Goal: Task Accomplishment & Management: Complete application form

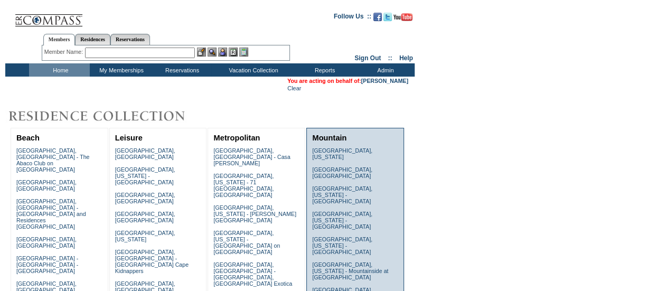
click at [347, 287] on link "Snowmass, Colorado - The Timbers Club" at bounding box center [352, 293] width 81 height 13
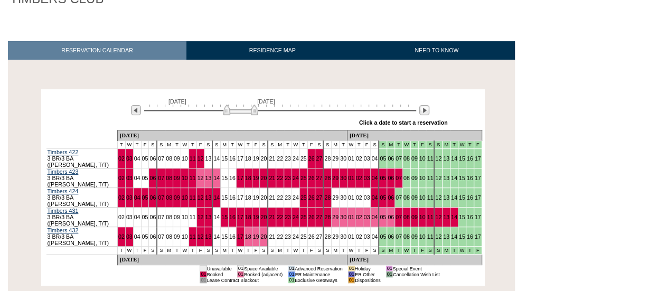
scroll to position [130, 0]
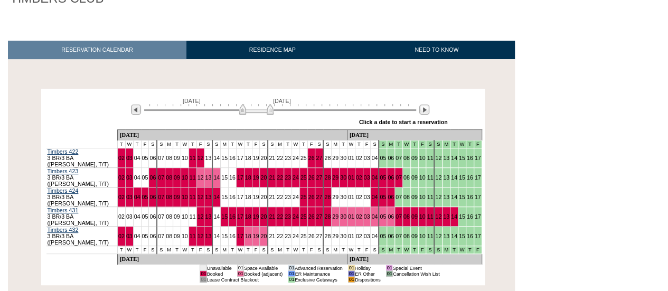
drag, startPoint x: 233, startPoint y: 115, endPoint x: 249, endPoint y: 115, distance: 15.9
click at [249, 115] on img at bounding box center [256, 109] width 34 height 11
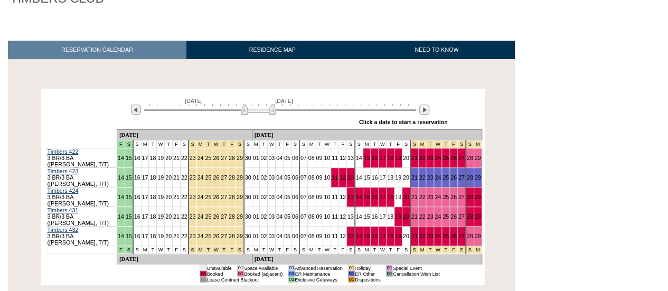
click at [252, 115] on img at bounding box center [258, 109] width 34 height 11
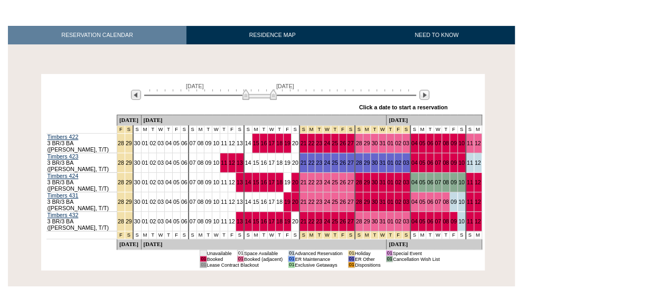
scroll to position [10, 0]
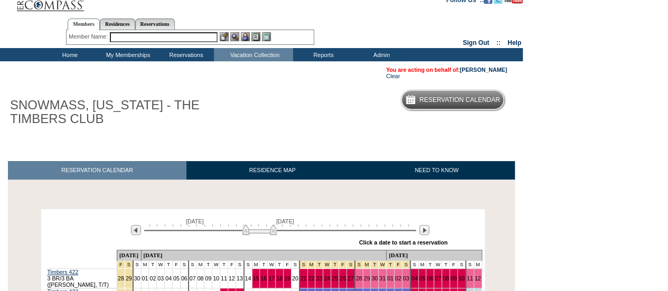
click at [71, 55] on td "Home" at bounding box center [69, 54] width 58 height 13
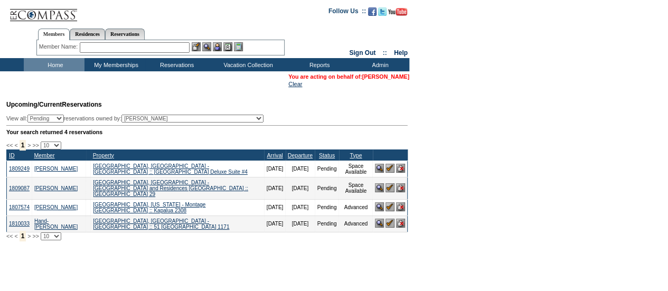
click at [393, 78] on link "[PERSON_NAME]" at bounding box center [385, 76] width 47 height 6
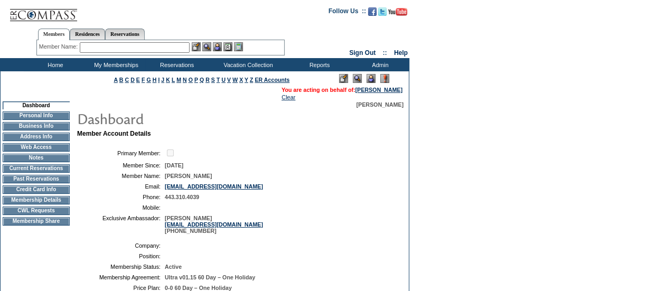
click at [33, 215] on td "CWL Requests" at bounding box center [36, 210] width 67 height 8
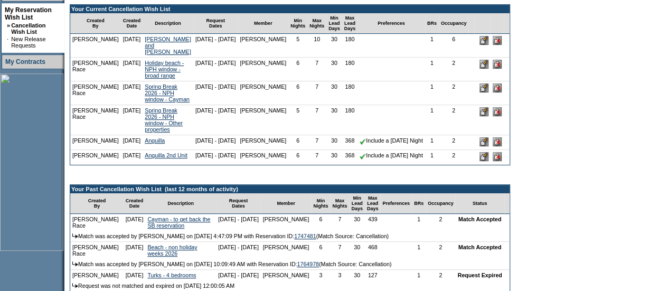
scroll to position [202, 0]
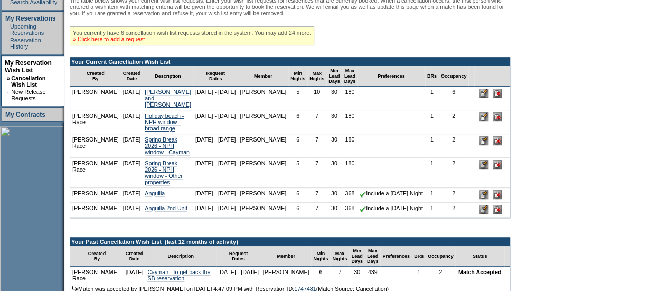
click at [132, 42] on link "» Click here to add a request" at bounding box center [109, 39] width 72 height 6
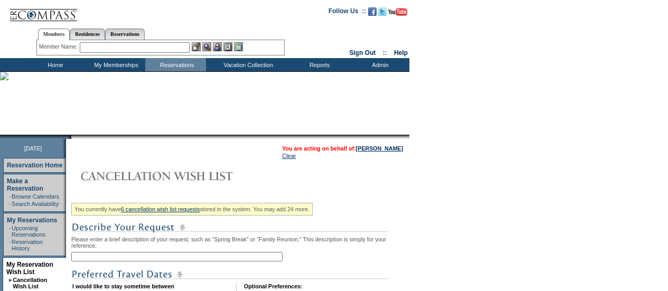
scroll to position [69, 0]
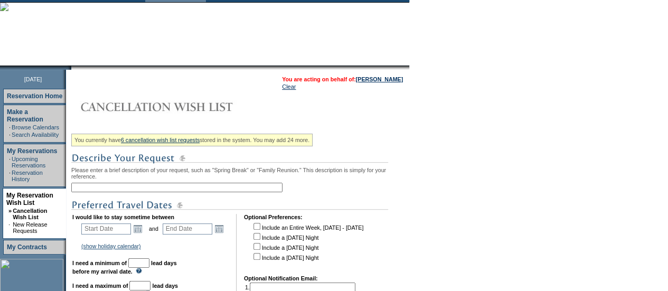
click at [161, 187] on input "text" at bounding box center [176, 188] width 211 height 10
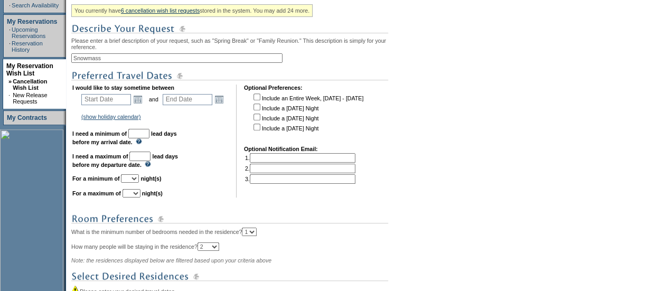
scroll to position [198, 0]
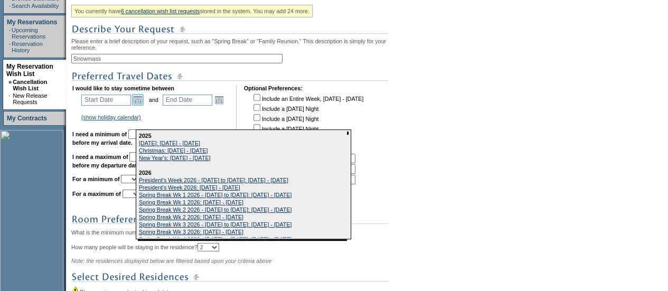
type input "Snowmass"
click at [142, 101] on link "Open the calendar popup." at bounding box center [138, 100] width 12 height 12
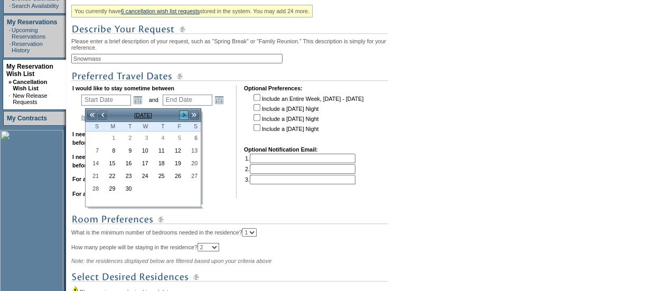
click at [184, 117] on link ">" at bounding box center [183, 115] width 11 height 11
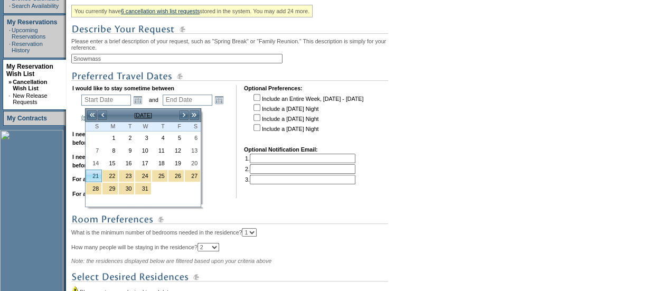
click at [96, 171] on link "21" at bounding box center [93, 176] width 15 height 12
type input "2025-12-21"
type input "2025-12-22"
type input "12/21/2025"
type input "12/22/2025"
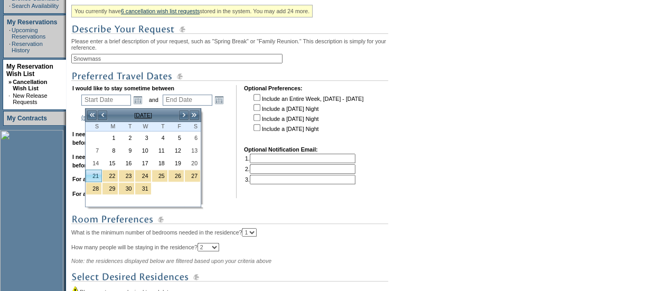
type input "111"
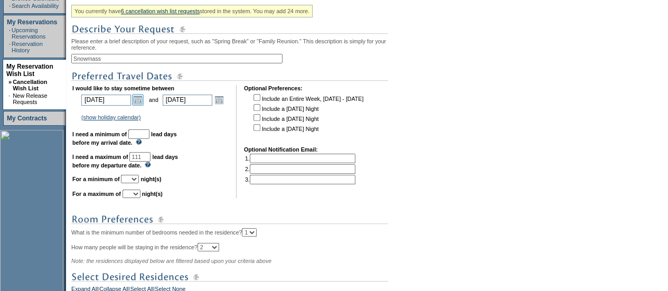
click at [144, 103] on link "Open the calendar popup." at bounding box center [138, 100] width 12 height 12
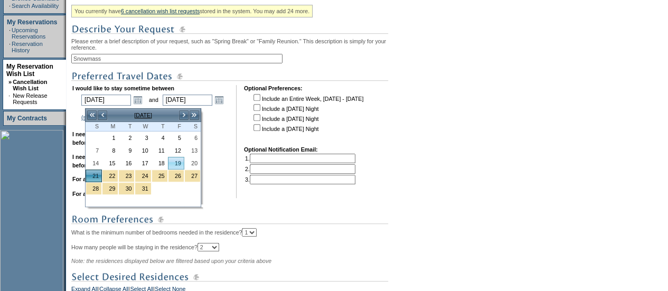
click at [178, 157] on link "19" at bounding box center [175, 163] width 15 height 12
type input "2025-12-19"
type input "12/19/2025"
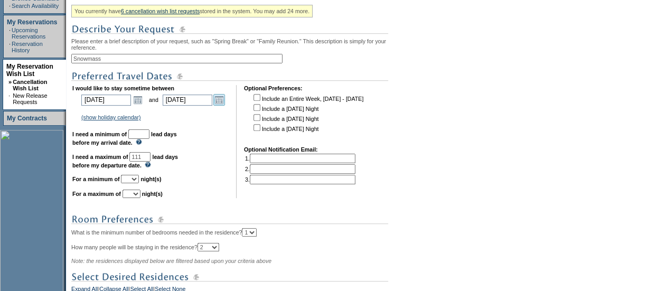
click at [220, 104] on link "Open the calendar popup." at bounding box center [219, 100] width 12 height 12
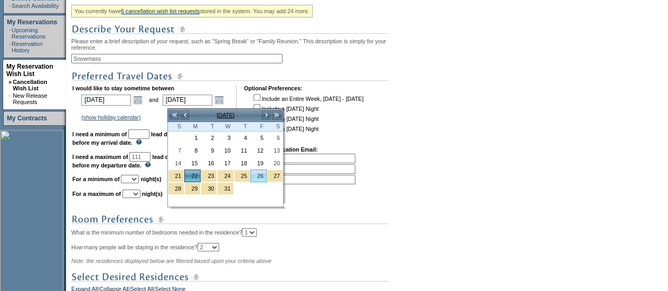
click at [260, 176] on link "26" at bounding box center [258, 176] width 15 height 12
type input "2025-12-26"
type input "12/26/2025"
type input "115"
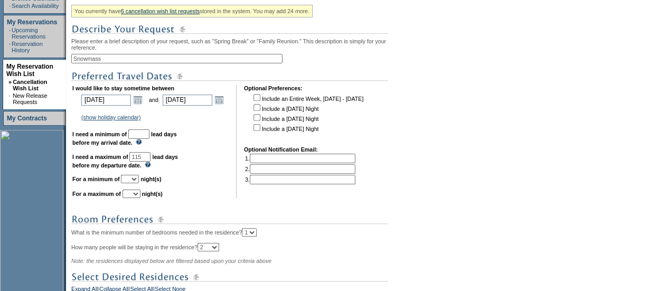
click at [149, 138] on input "text" at bounding box center [138, 134] width 21 height 10
type input "30"
click at [139, 183] on select "1 2 3 4 5 6 7 8 9 10 11 12 13 14" at bounding box center [130, 179] width 18 height 8
select select "5"
click at [134, 180] on select "1 2 3 4 5 6 7 8 9 10 11 12 13 14" at bounding box center [130, 179] width 18 height 8
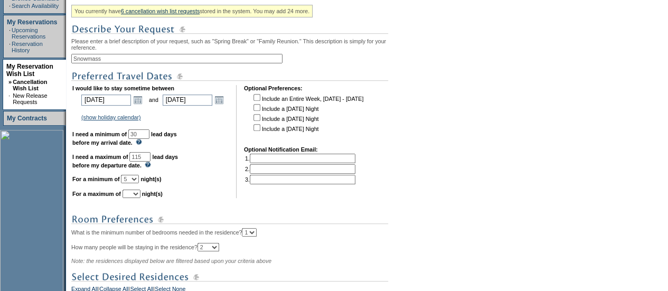
click at [140, 198] on select "1 2 3 4 5 6 7 8 9 10 11 12 13 14" at bounding box center [132, 194] width 18 height 8
select select "7"
click at [135, 194] on select "1 2 3 4 5 6 7 8 9 10 11 12 13 14" at bounding box center [132, 194] width 18 height 8
click at [225, 198] on td "I would like to stay sometime between 2025-12-19 12/19/2025 Open the calendar p…" at bounding box center [150, 141] width 156 height 113
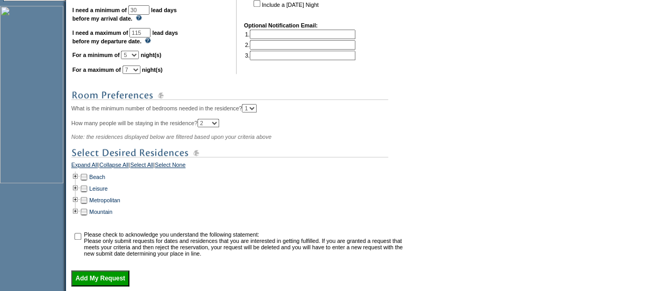
scroll to position [364, 0]
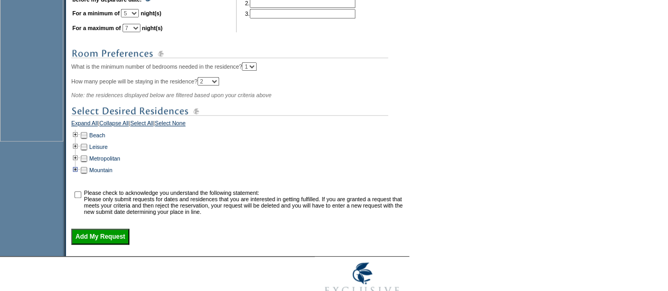
click at [78, 176] on td at bounding box center [75, 170] width 8 height 12
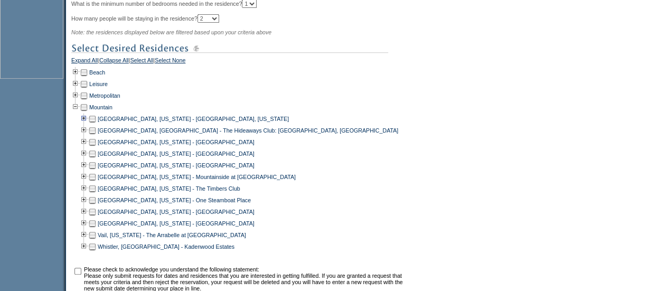
scroll to position [427, 0]
click at [93, 194] on td at bounding box center [92, 188] width 8 height 12
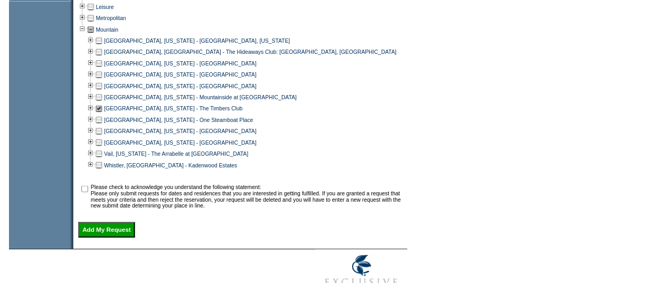
scroll to position [505, 0]
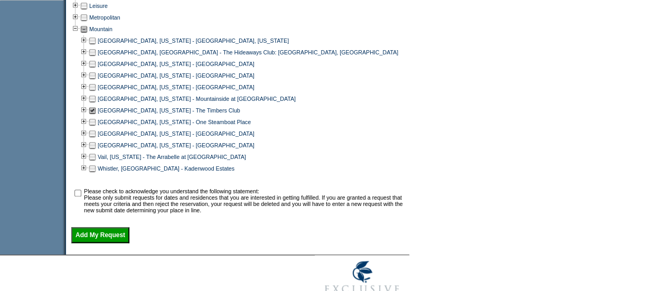
click at [81, 196] on input "checkbox" at bounding box center [77, 193] width 7 height 7
checkbox input "true"
click at [94, 243] on input "Add My Request" at bounding box center [100, 235] width 58 height 16
